Goal: Task Accomplishment & Management: Manage account settings

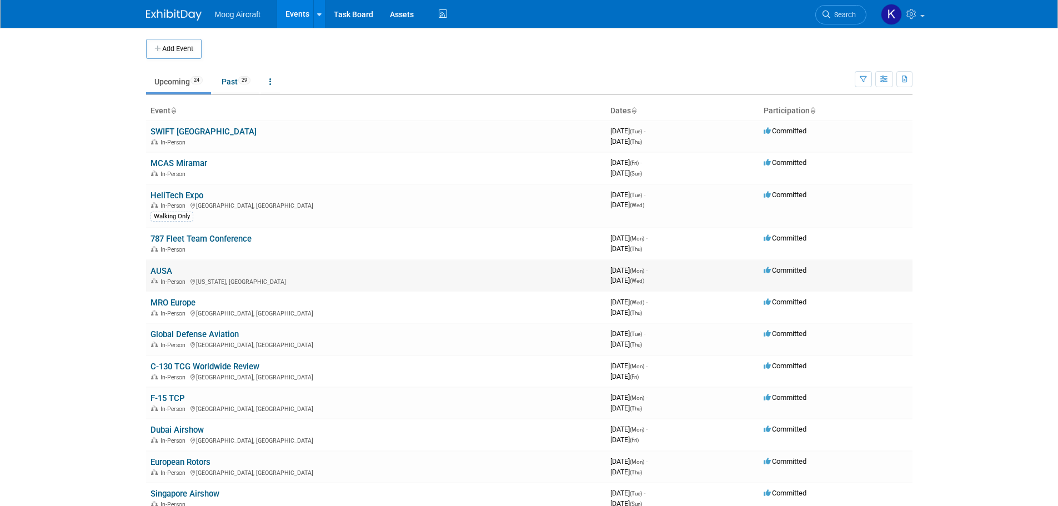
click at [159, 275] on link "AUSA" at bounding box center [162, 271] width 22 height 10
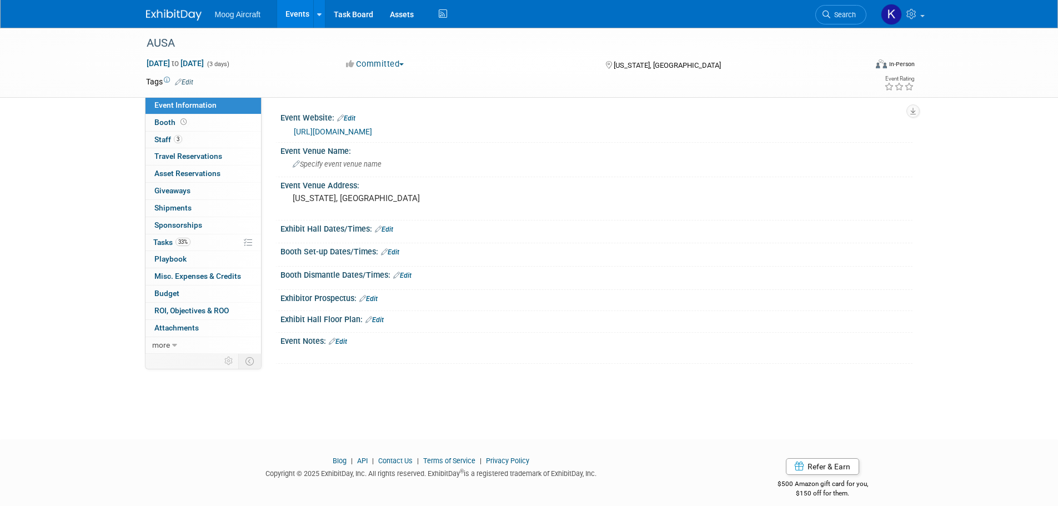
click at [372, 127] on link "https://meetings.ausa.org/annual/2025/index.cfm" at bounding box center [333, 131] width 78 height 9
click at [164, 243] on span "Tasks 33%" at bounding box center [171, 242] width 37 height 9
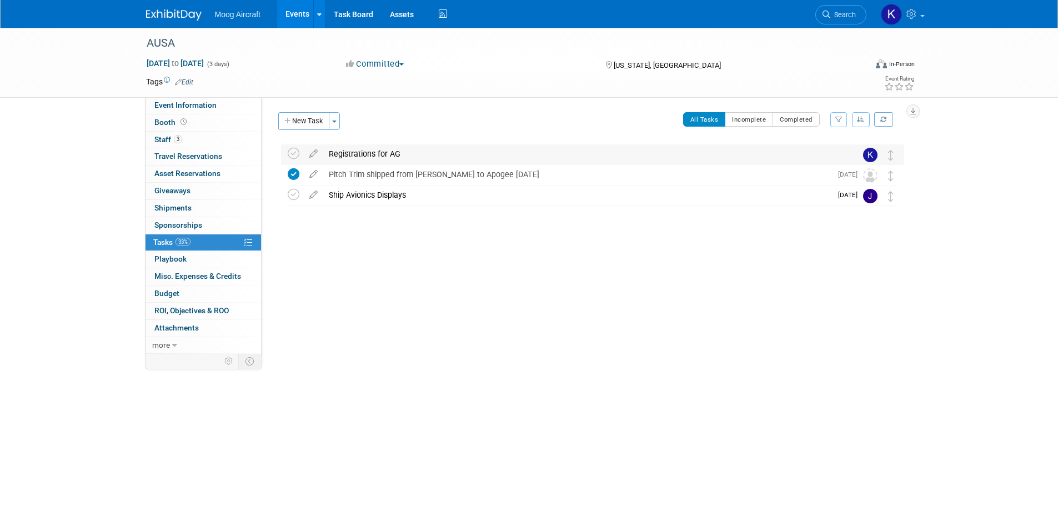
click at [354, 157] on div "Registrations for AG" at bounding box center [582, 153] width 518 height 19
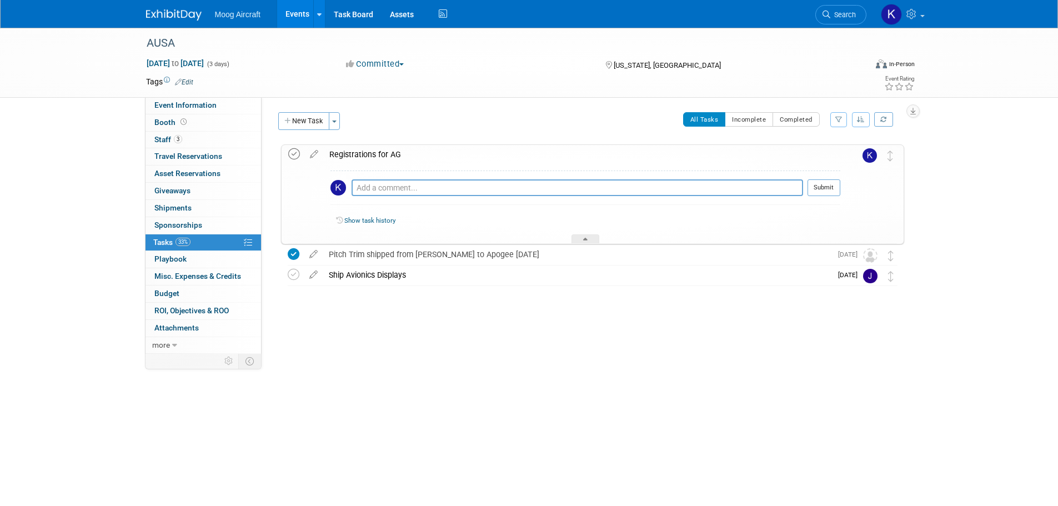
click at [294, 151] on icon at bounding box center [294, 154] width 12 height 12
drag, startPoint x: 413, startPoint y: 334, endPoint x: 410, endPoint y: 328, distance: 7.2
click at [413, 334] on div "Event Website: Edit https://meetings.ausa.org/annual/2025/index.cfm Event Venue…" at bounding box center [587, 225] width 651 height 257
click at [384, 281] on div "Ship Avionics Displays" at bounding box center [577, 274] width 508 height 19
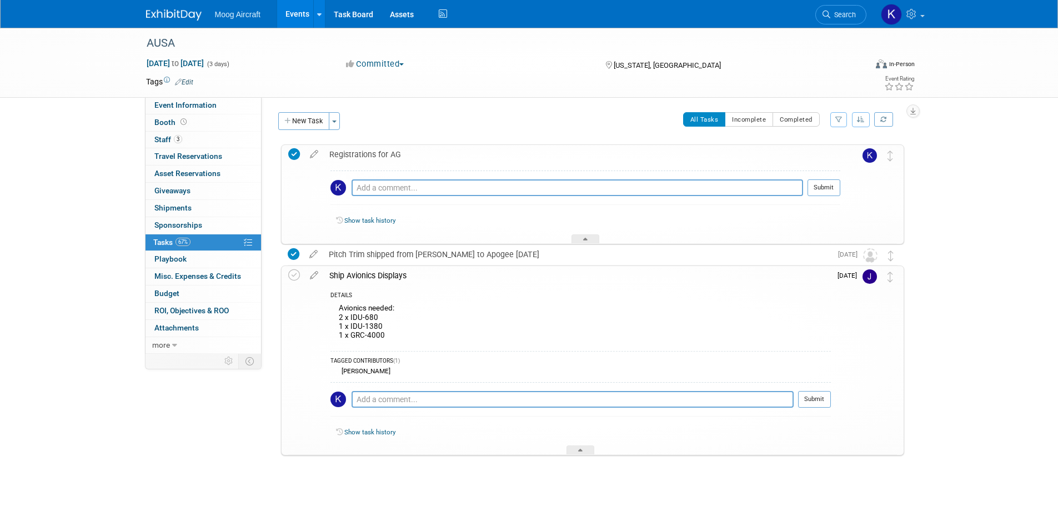
click at [263, 417] on div "Event Information Event Info Booth Booth 3 Staff 3 Staff 0 Travel Reservations …" at bounding box center [529, 265] width 783 height 474
click at [306, 121] on button "New Task" at bounding box center [303, 121] width 51 height 18
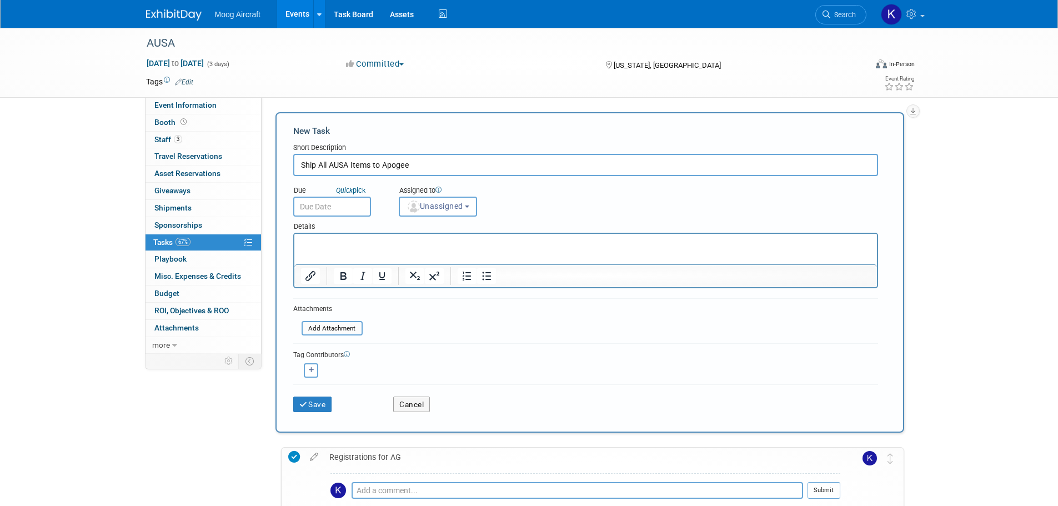
type input "Ship All AUSA Items to Apogee"
click at [339, 210] on input "text" at bounding box center [332, 207] width 78 height 20
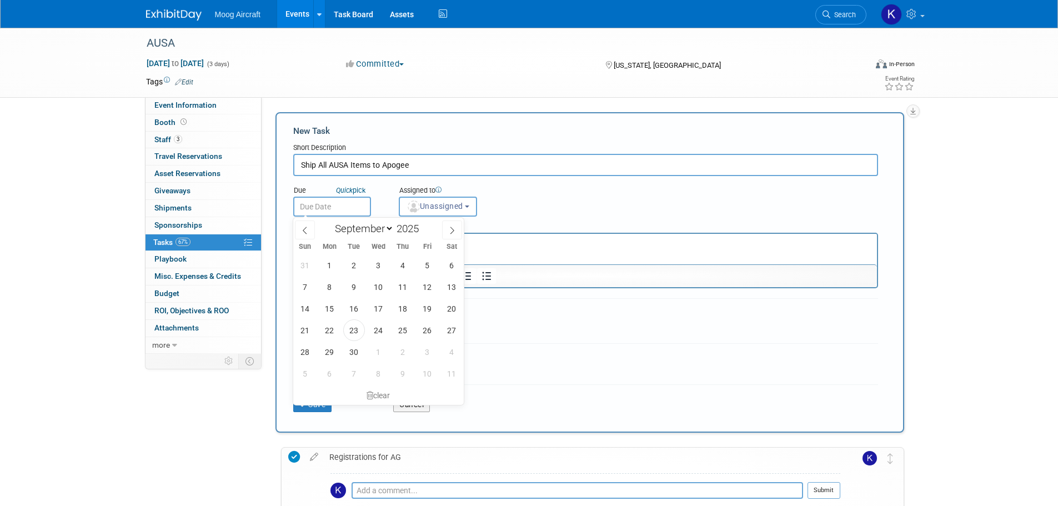
click at [670, 206] on div "Due Quick pick Assigned to <img src="https://www.exhibitday.com/Images/Unassign…" at bounding box center [585, 196] width 601 height 41
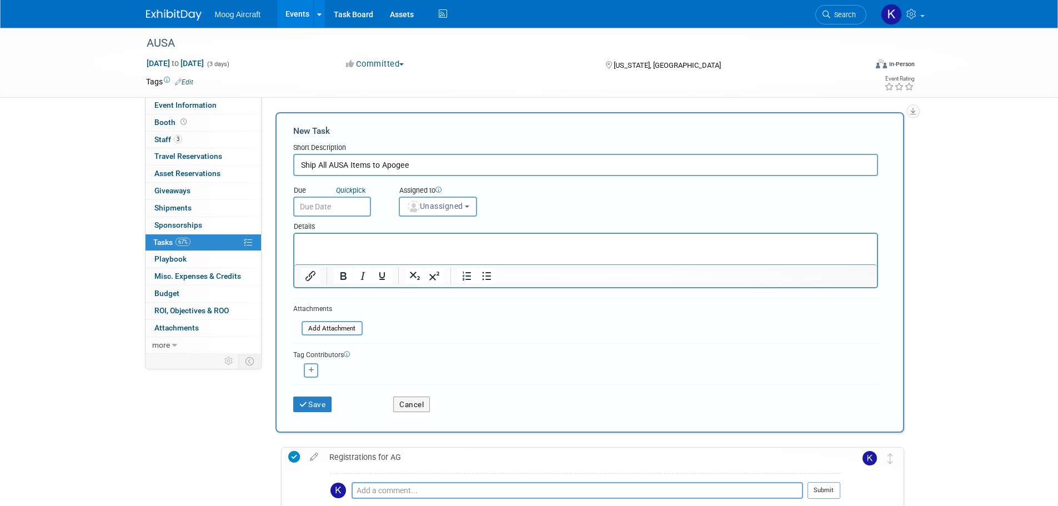
click at [352, 216] on body "Moog Aircraft Events Add Event Bulk Upload Events Shareable Event Boards Recent…" at bounding box center [529, 253] width 1058 height 506
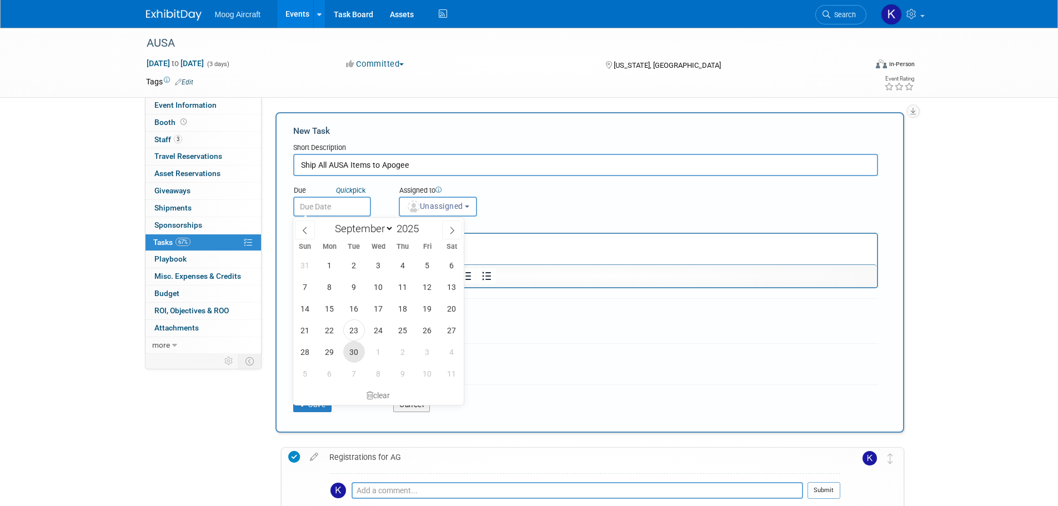
click at [355, 353] on span "30" at bounding box center [354, 352] width 22 height 22
type input "Sep 30, 2025"
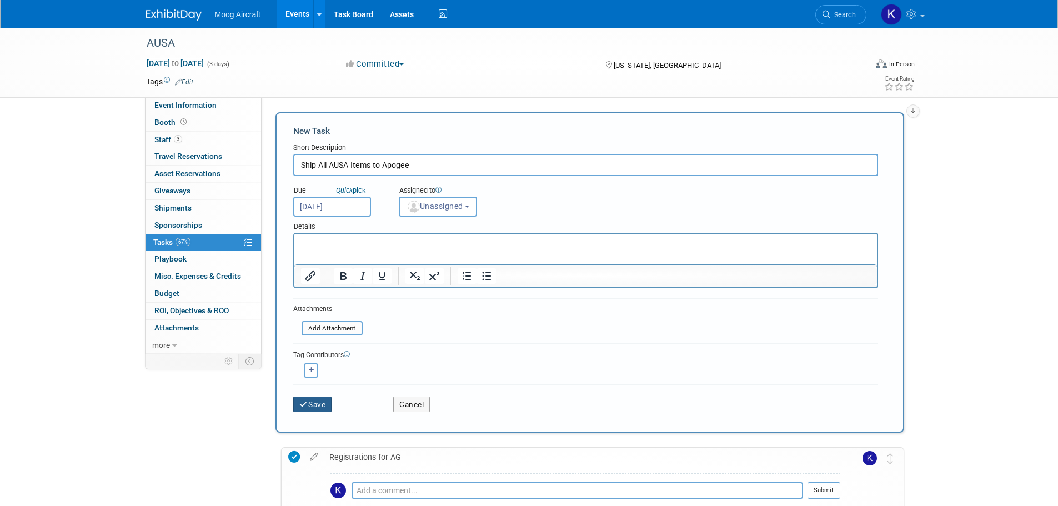
click at [311, 410] on button "Save" at bounding box center [312, 405] width 39 height 16
